Goal: Find specific page/section: Find specific page/section

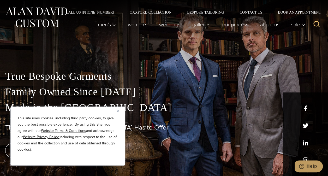
click at [120, 111] on button "Close" at bounding box center [120, 111] width 6 height 6
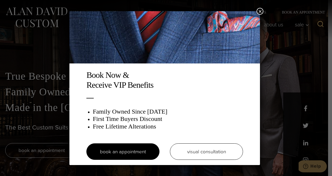
click at [261, 10] on button "×" at bounding box center [259, 11] width 7 height 7
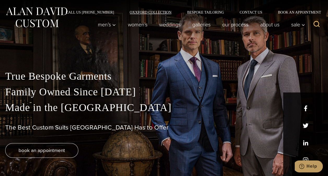
click at [153, 13] on link "Oxxford Collection" at bounding box center [150, 12] width 57 height 4
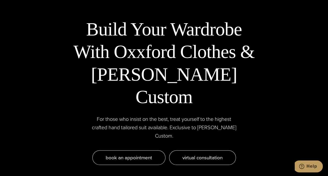
scroll to position [1630, 0]
